Goal: Use online tool/utility: Utilize a website feature to perform a specific function

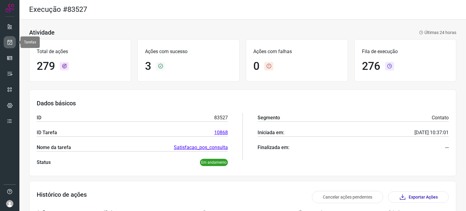
drag, startPoint x: 0, startPoint y: 0, endPoint x: 8, endPoint y: 42, distance: 43.0
click at [8, 42] on icon at bounding box center [10, 42] width 6 height 6
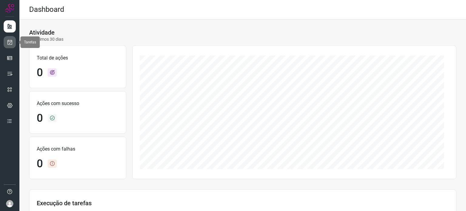
click at [13, 40] on link at bounding box center [10, 42] width 12 height 12
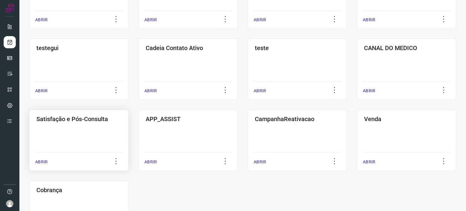
click at [78, 130] on div "Satisfação e Pós-Consulta ABRIR" at bounding box center [78, 139] width 99 height 61
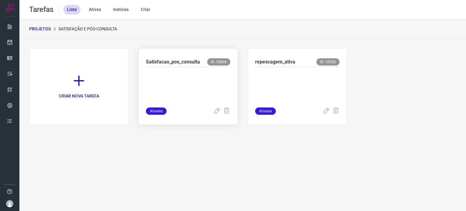
click at [219, 87] on p at bounding box center [188, 86] width 84 height 30
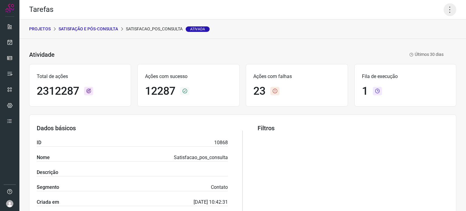
click at [445, 10] on icon at bounding box center [449, 9] width 13 height 13
click at [424, 38] on li "Executar" at bounding box center [423, 40] width 55 height 10
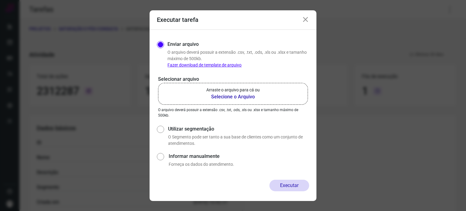
click at [205, 91] on label "Arraste o arquivo para cá ou Selecione o Arquivo" at bounding box center [233, 94] width 150 height 22
click at [0, 0] on input "Arraste o arquivo para cá ou Selecione o Arquivo" at bounding box center [0, 0] width 0 height 0
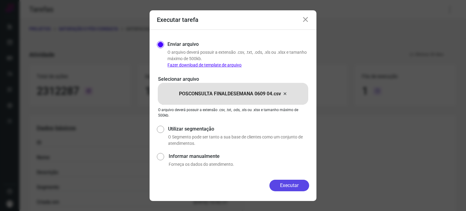
click at [289, 184] on button "Executar" at bounding box center [289, 185] width 40 height 12
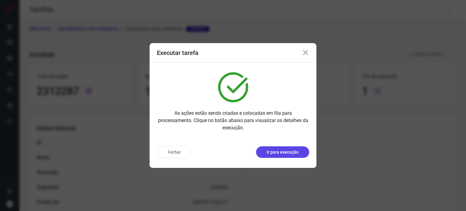
click at [280, 154] on p "Ir para execução" at bounding box center [283, 152] width 32 height 6
